Goal: Use online tool/utility

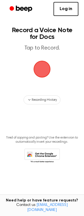
click at [43, 71] on span "button" at bounding box center [42, 69] width 22 height 22
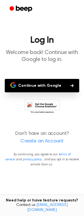
click at [39, 90] on button "Continue with Google" at bounding box center [42, 85] width 75 height 13
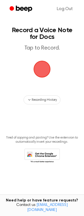
click at [41, 67] on span "button" at bounding box center [41, 69] width 19 height 19
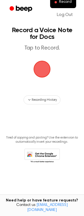
click at [39, 68] on span "button" at bounding box center [42, 69] width 18 height 18
